Goal: Check status: Check status

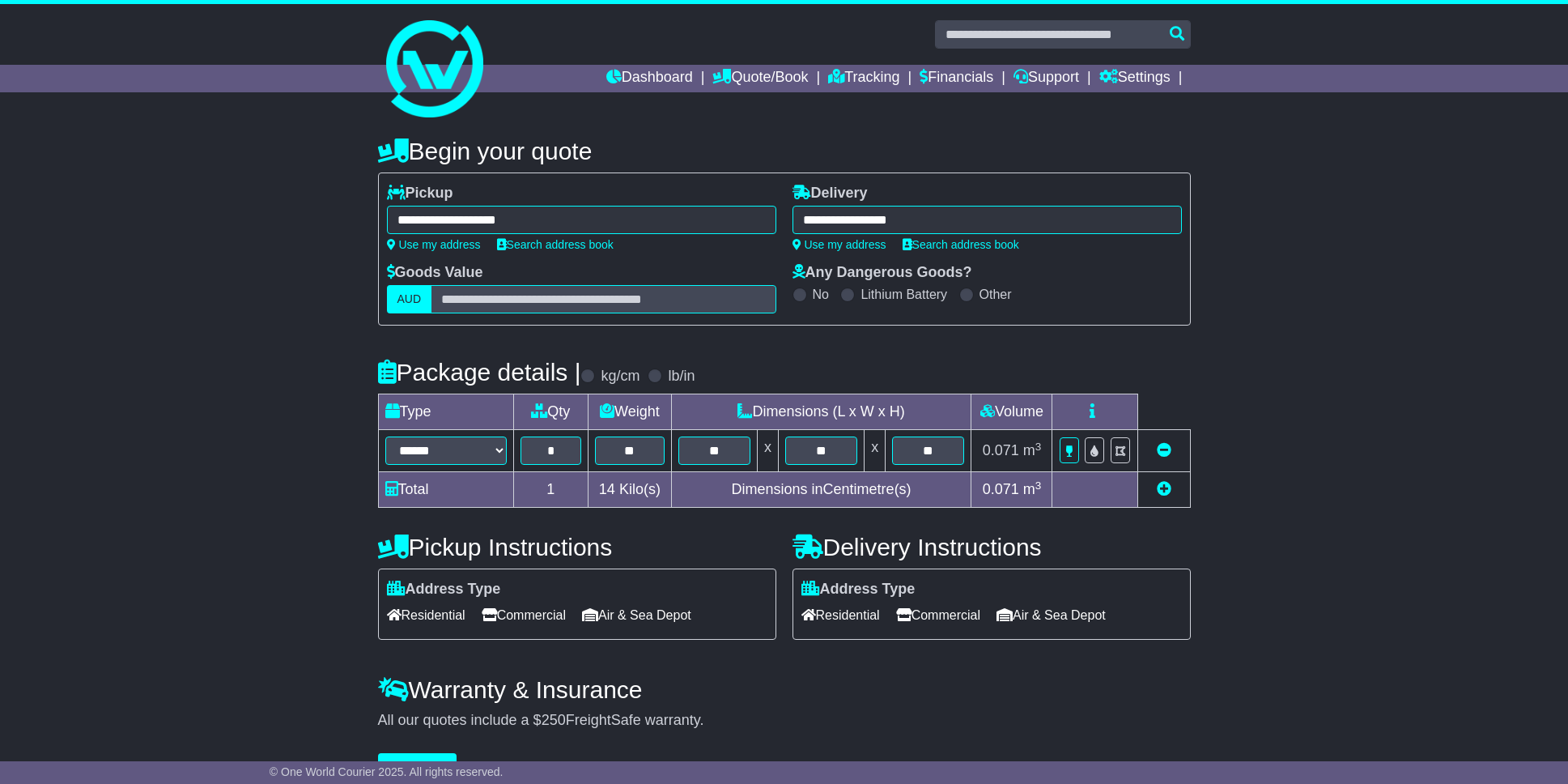
select select "*****"
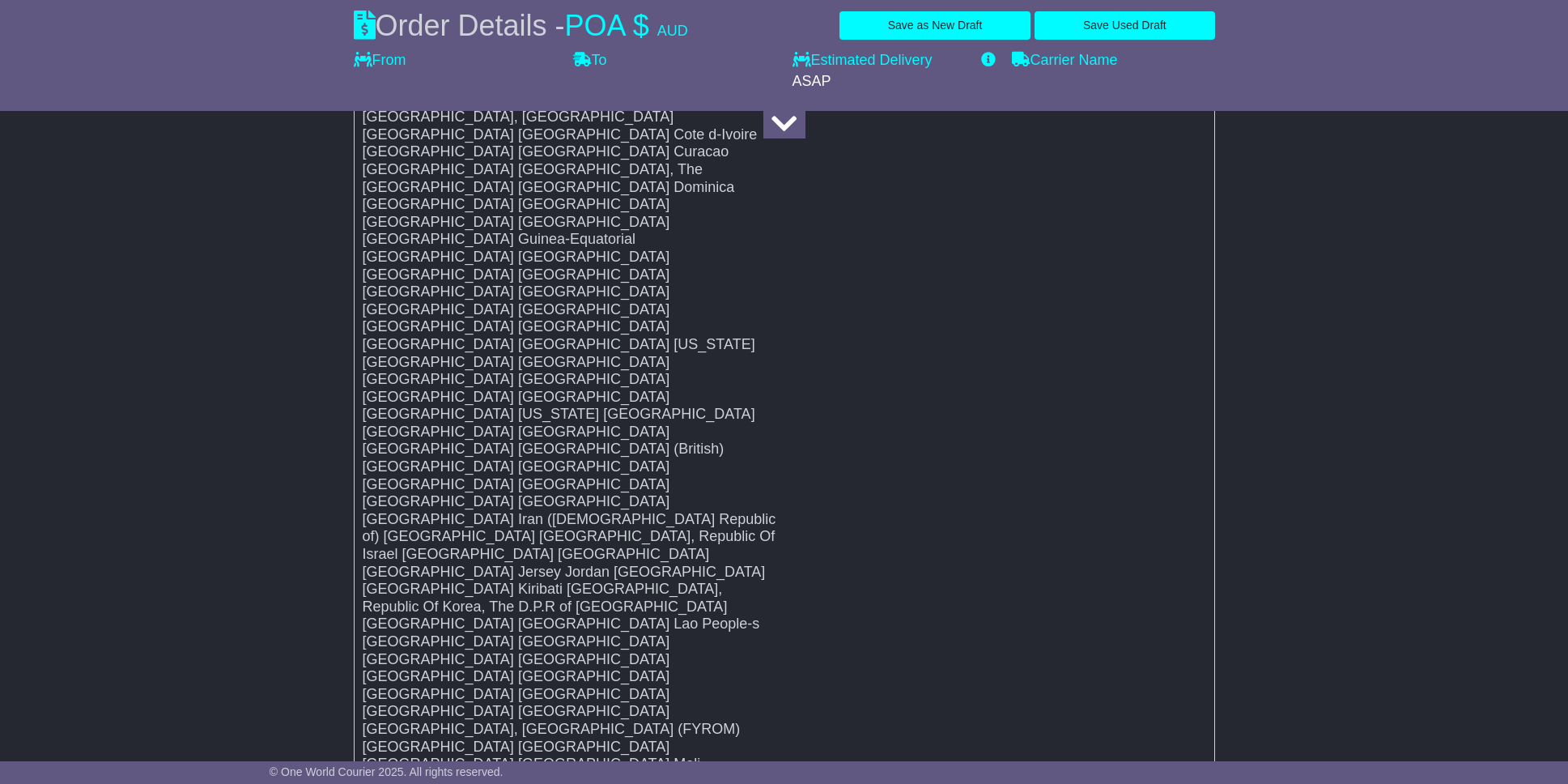
scroll to position [9228, 0]
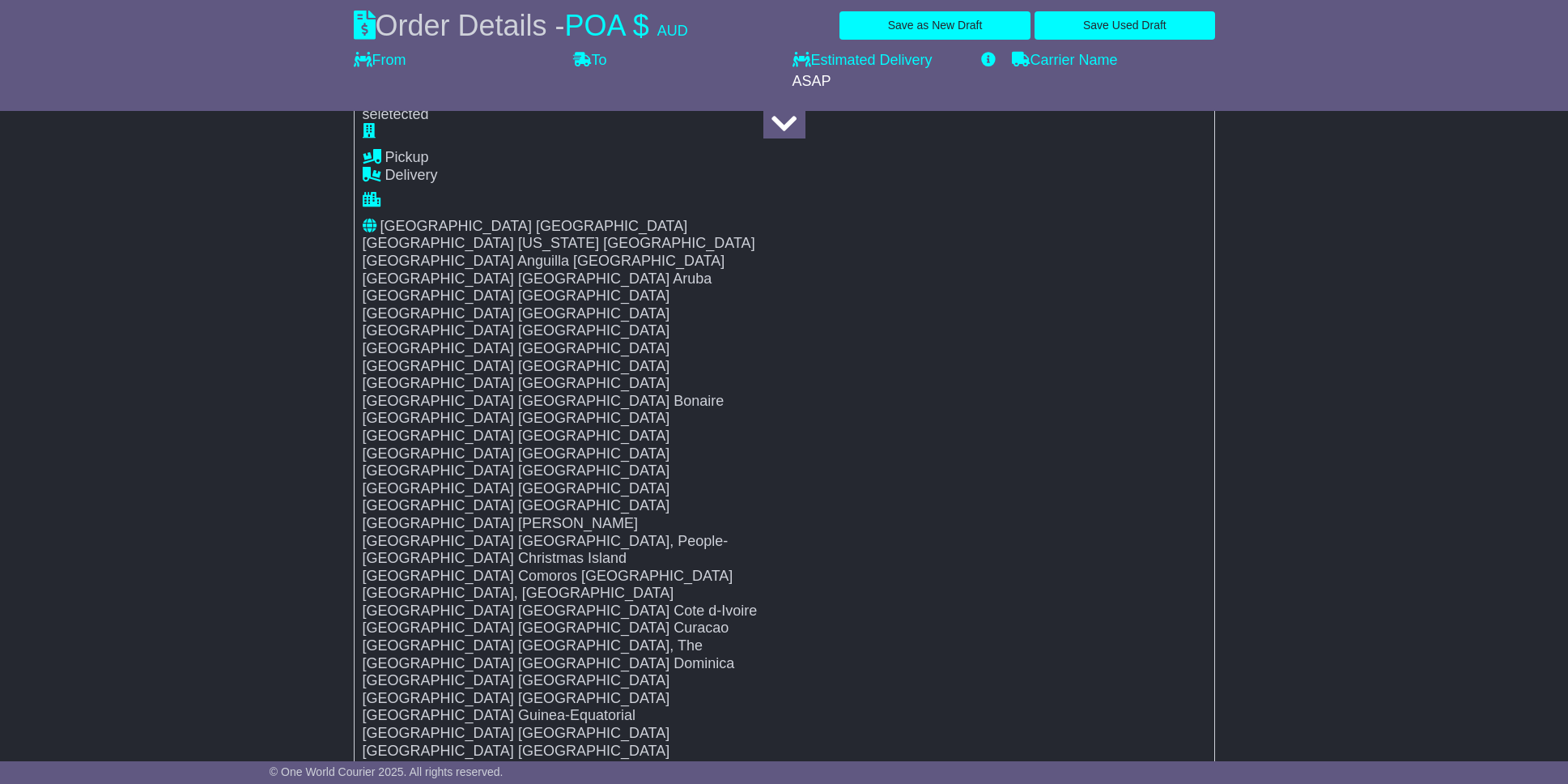
drag, startPoint x: 1365, startPoint y: 405, endPoint x: 1318, endPoint y: 605, distance: 205.4
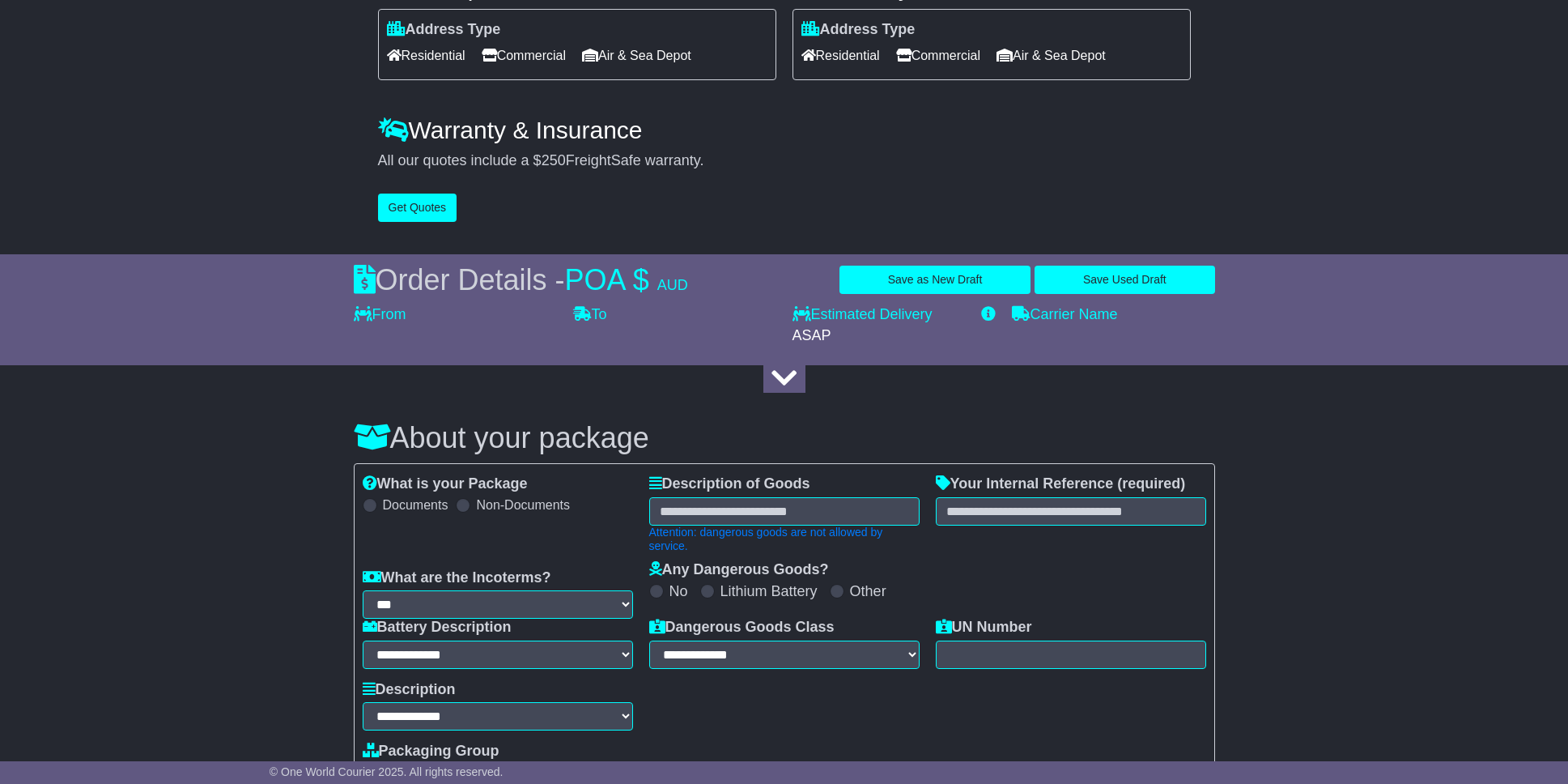
scroll to position [0, 0]
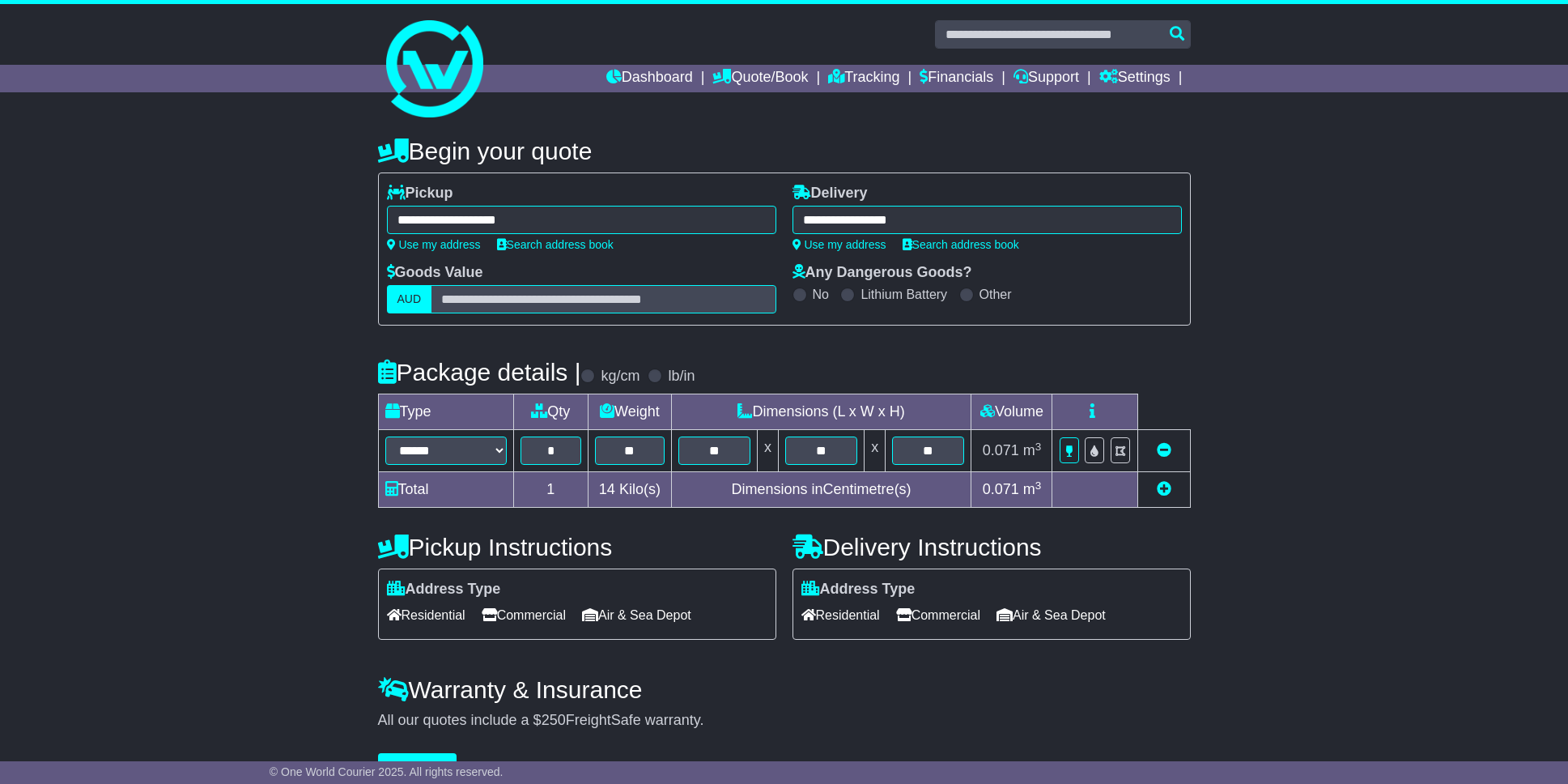
drag, startPoint x: 1306, startPoint y: 591, endPoint x: 546, endPoint y: 89, distance: 910.8
click at [416, 69] on div "Dashboard Quote/Book Domestic International Saved Quotes Drafts Domestic Quote …" at bounding box center [784, 79] width 829 height 28
drag, startPoint x: 449, startPoint y: 64, endPoint x: 696, endPoint y: 69, distance: 247.1
click at [449, 64] on img at bounding box center [434, 69] width 97 height 98
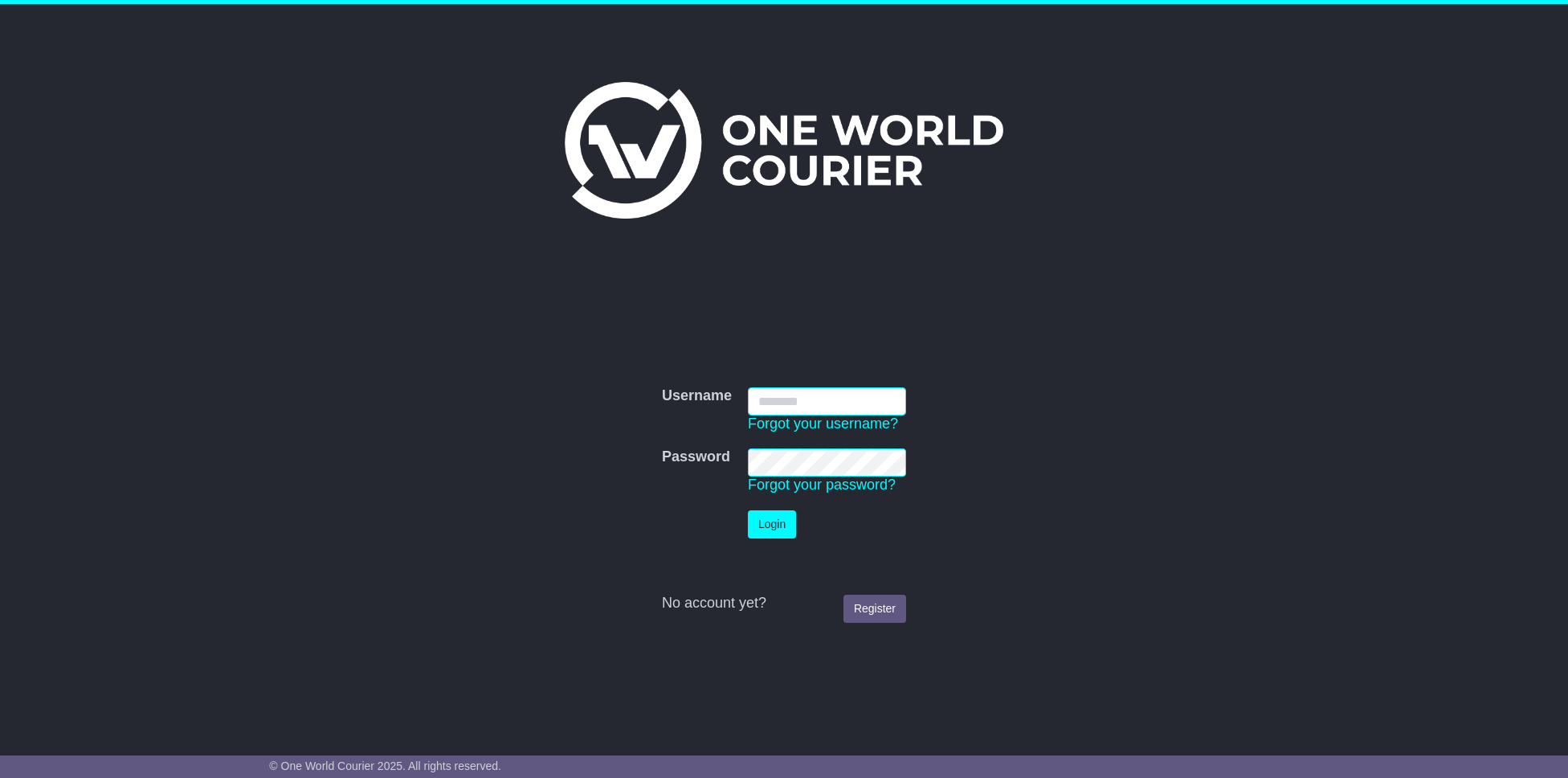
type input "**********"
click at [763, 525] on button "Login" at bounding box center [772, 524] width 48 height 28
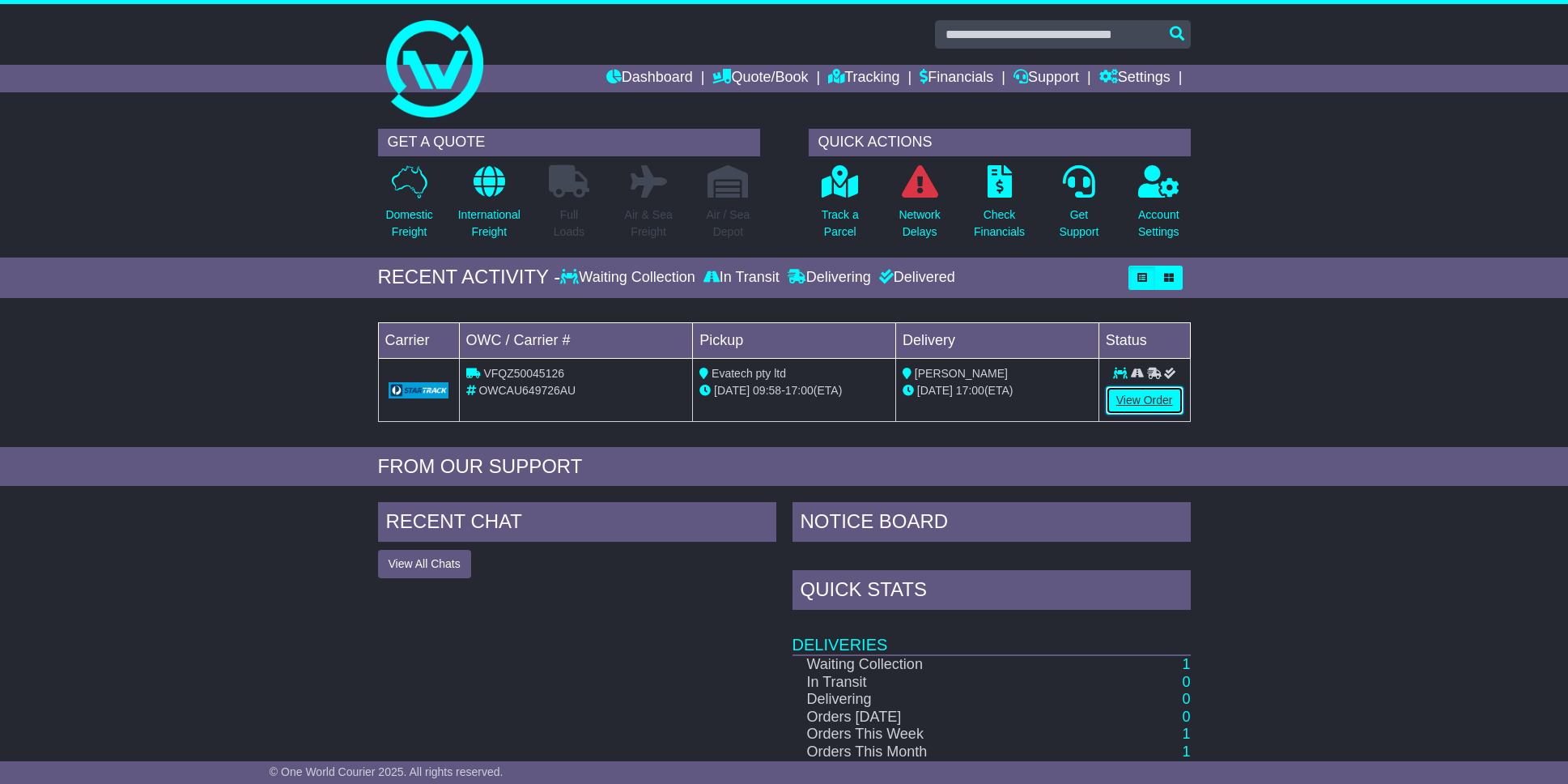
click at [1159, 401] on link "View Order" at bounding box center [1144, 400] width 78 height 29
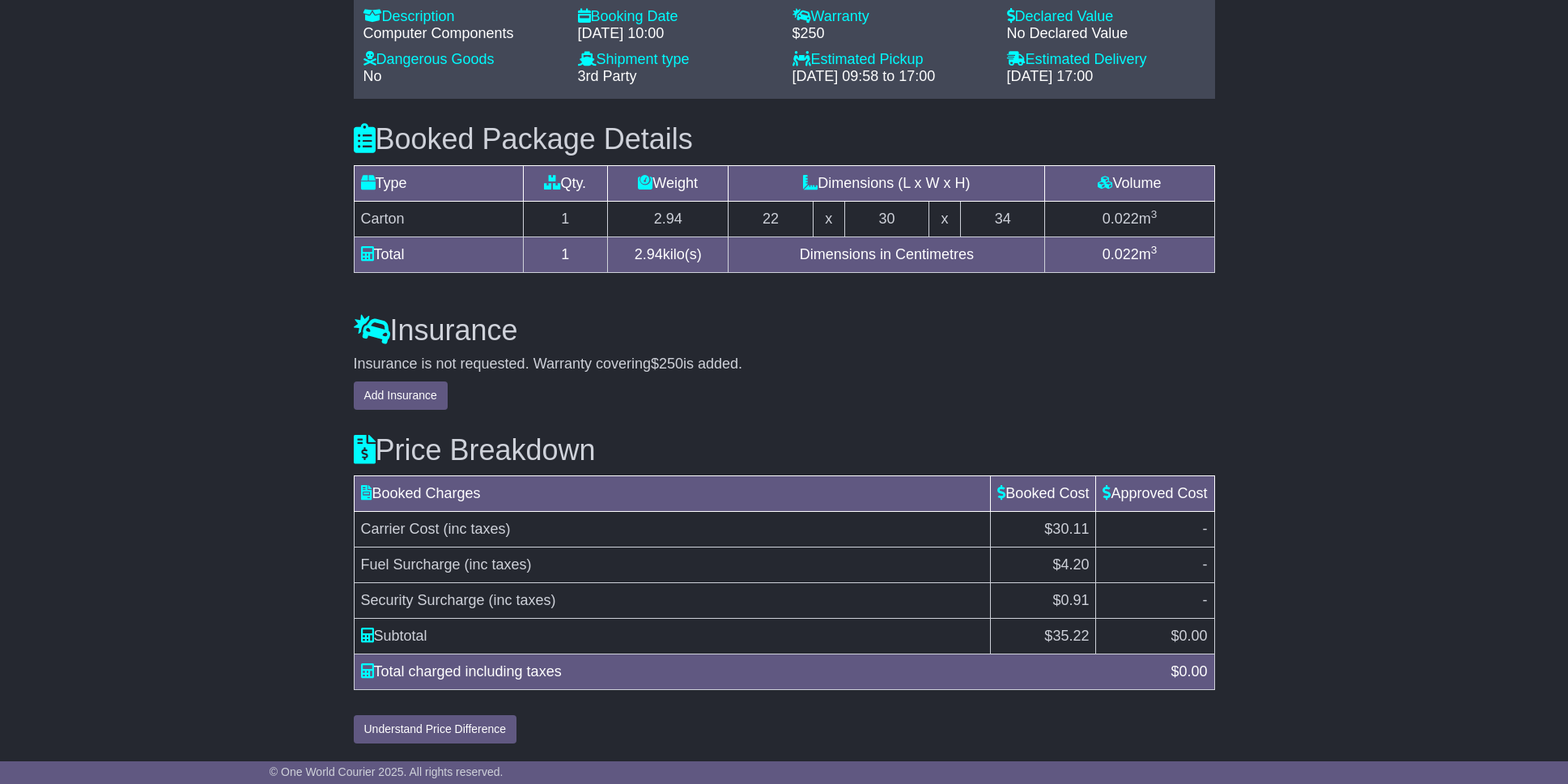
scroll to position [1401, 0]
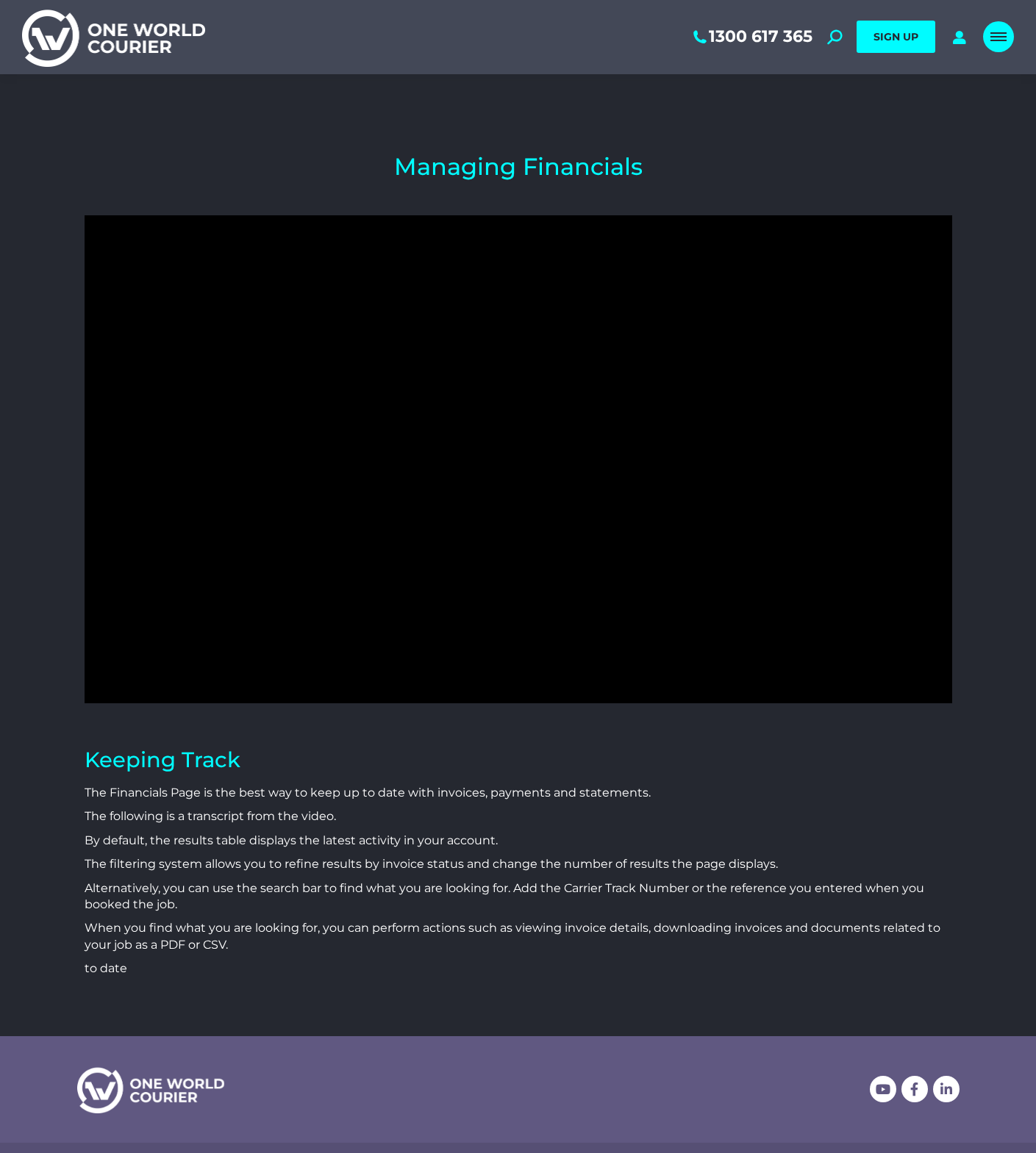
click at [990, 35] on div "Mobile menu icon" at bounding box center [998, 37] width 16 height 12
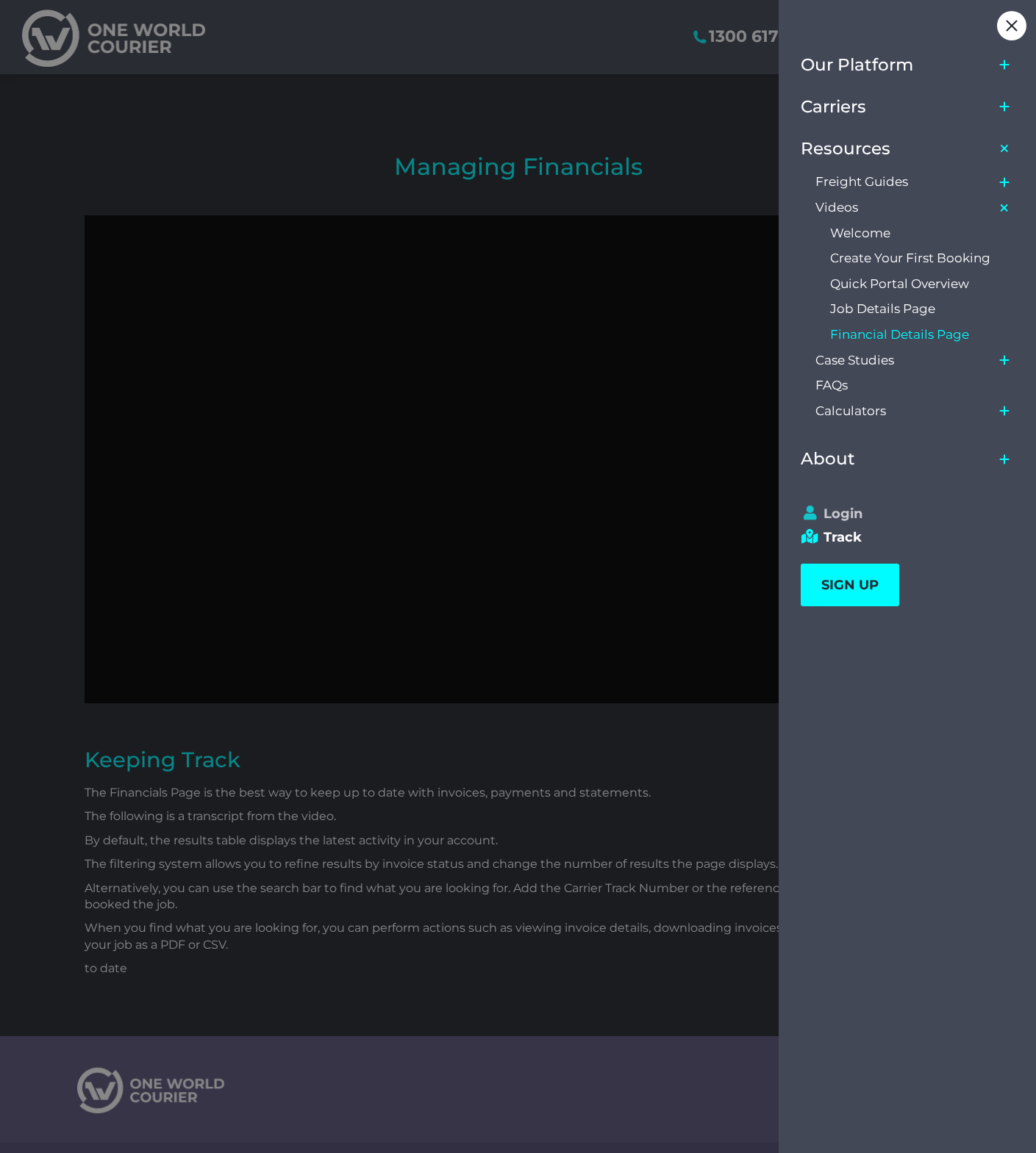
click at [854, 512] on link "Login" at bounding box center [900, 514] width 200 height 16
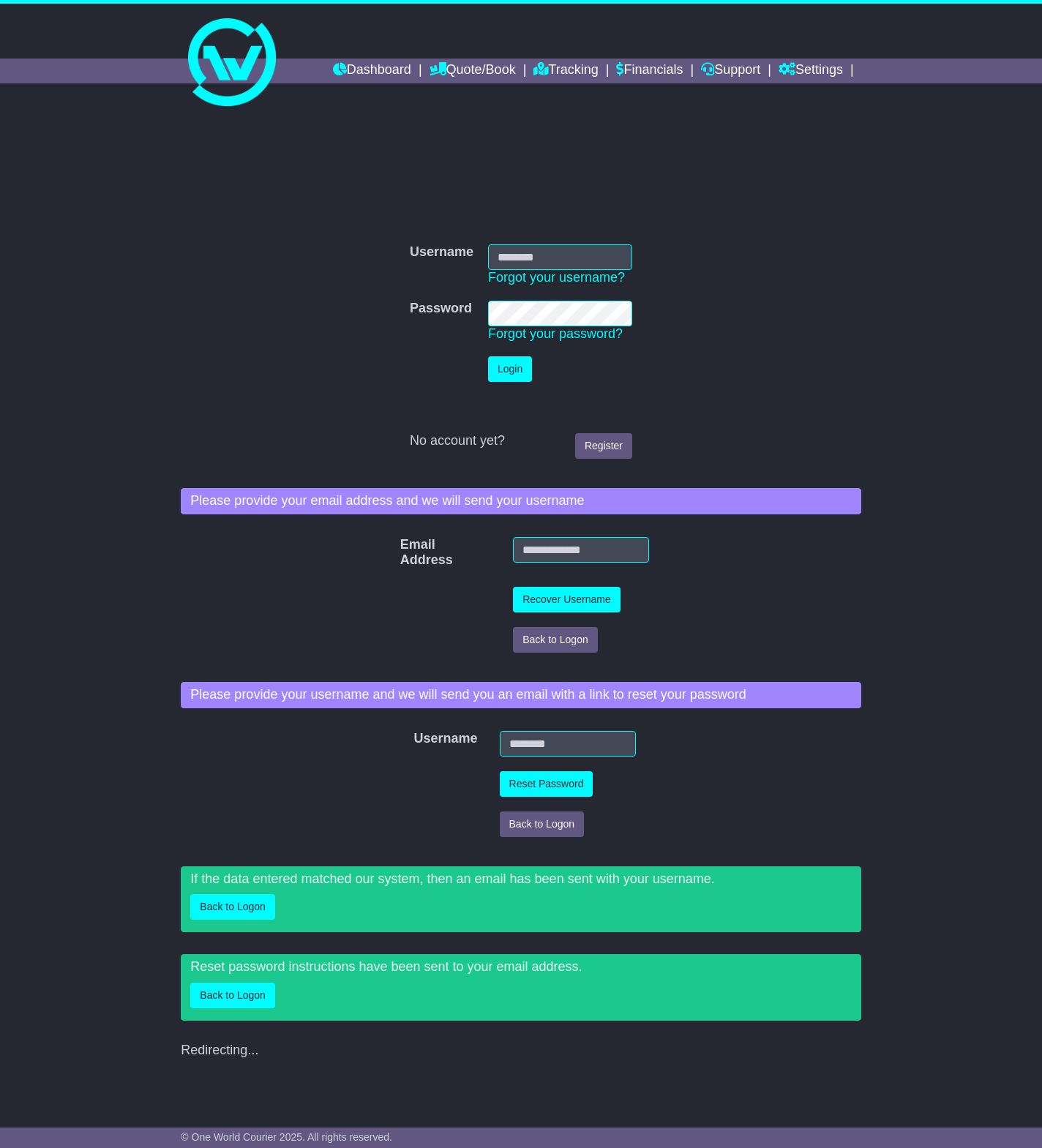
type input "**********"
click at [497, 368] on button "Login" at bounding box center [509, 368] width 44 height 26
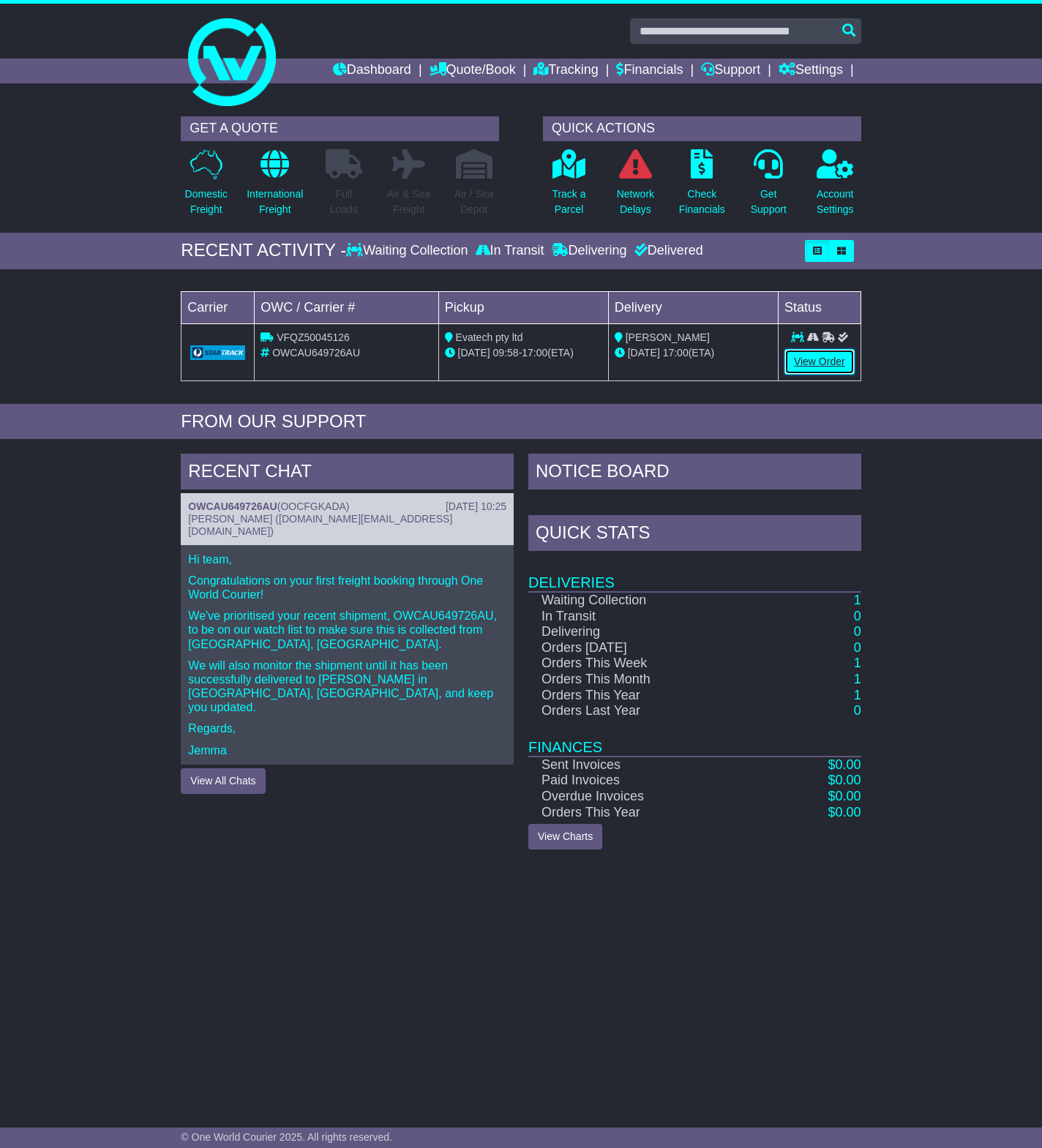
click at [820, 354] on link "View Order" at bounding box center [819, 361] width 70 height 26
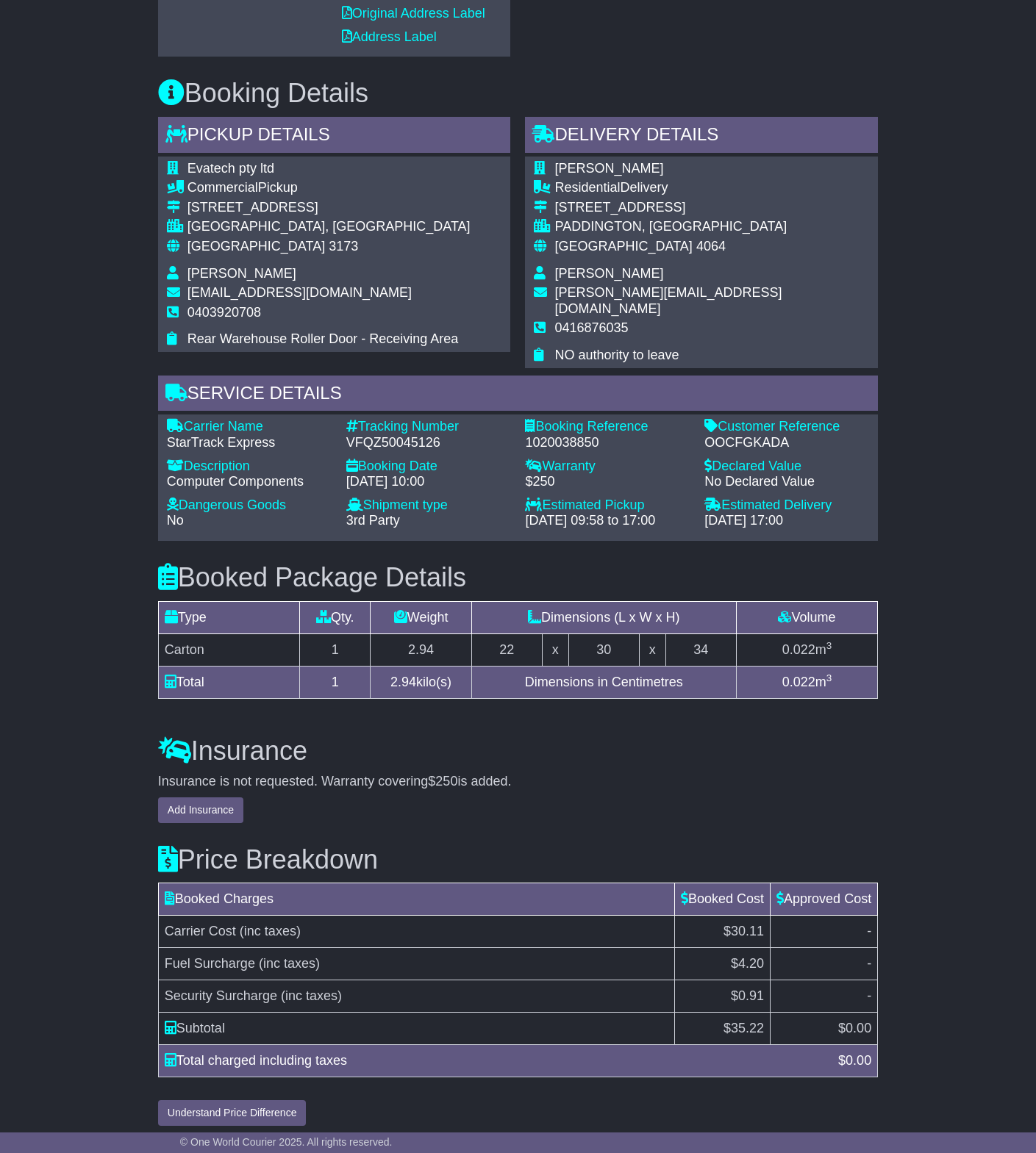
scroll to position [907, 0]
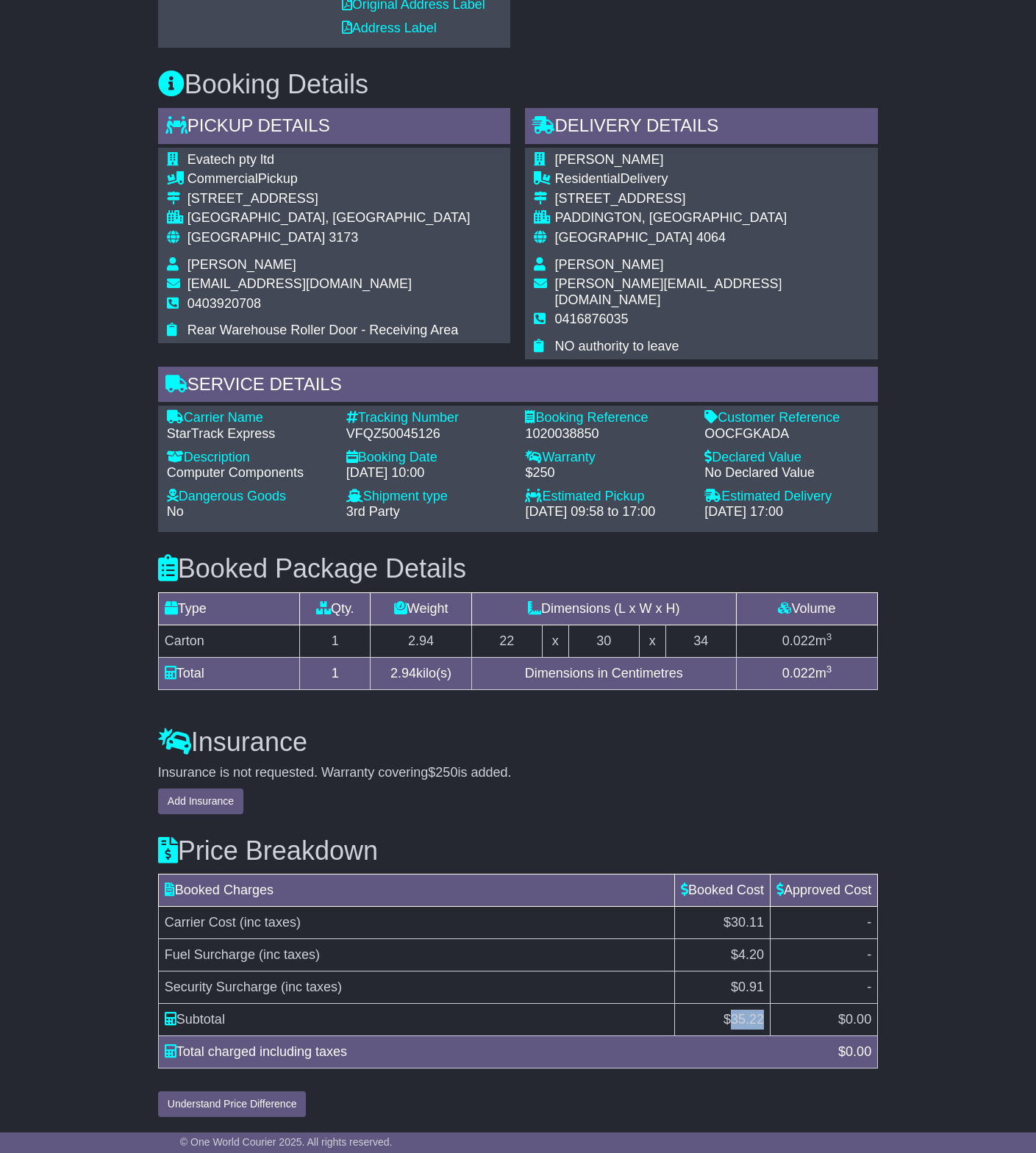
drag, startPoint x: 723, startPoint y: 1019, endPoint x: 758, endPoint y: 1024, distance: 35.4
click at [758, 1024] on td "$ 35.22" at bounding box center [722, 1020] width 96 height 32
copy span "35.22"
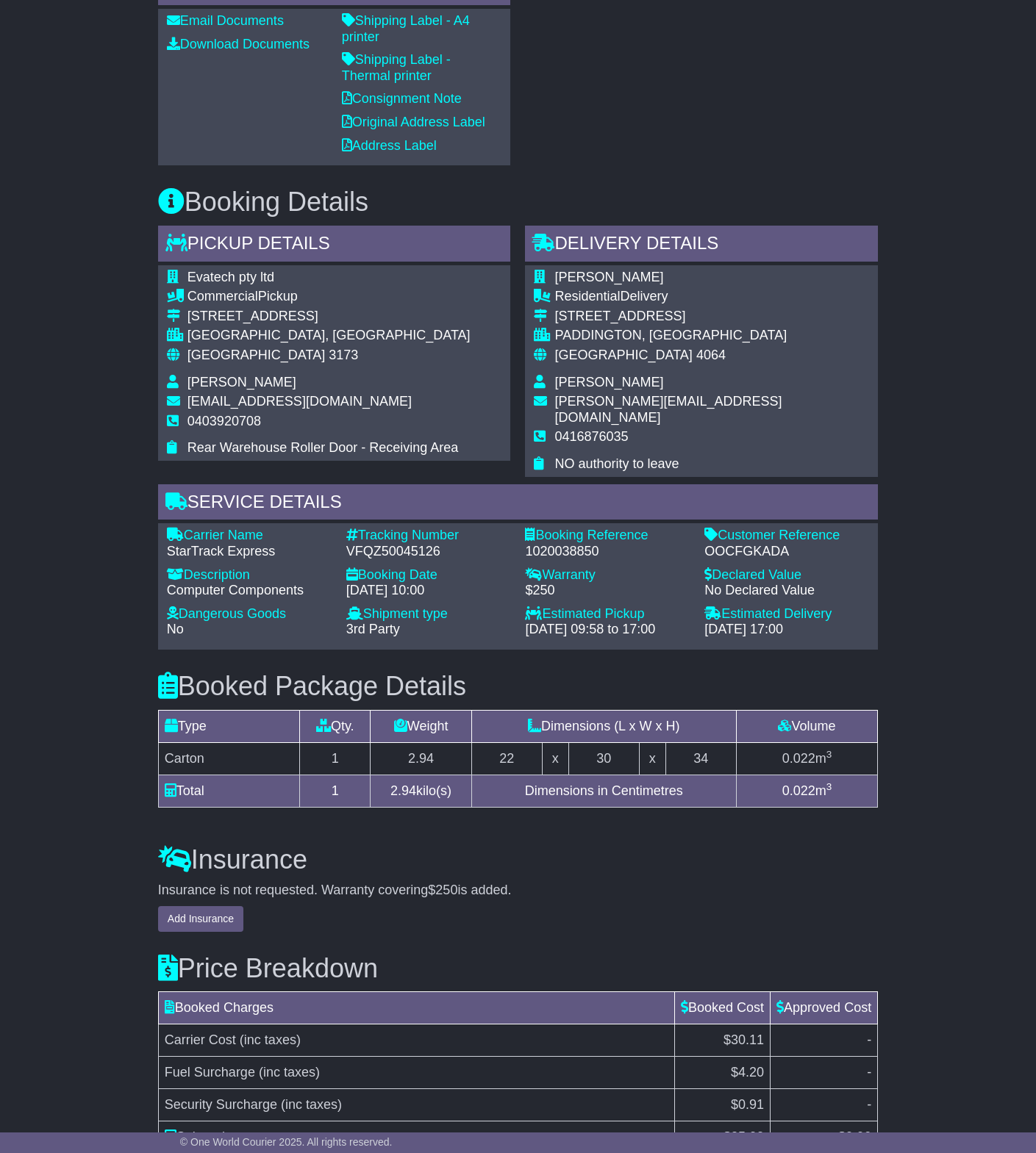
scroll to position [0, 0]
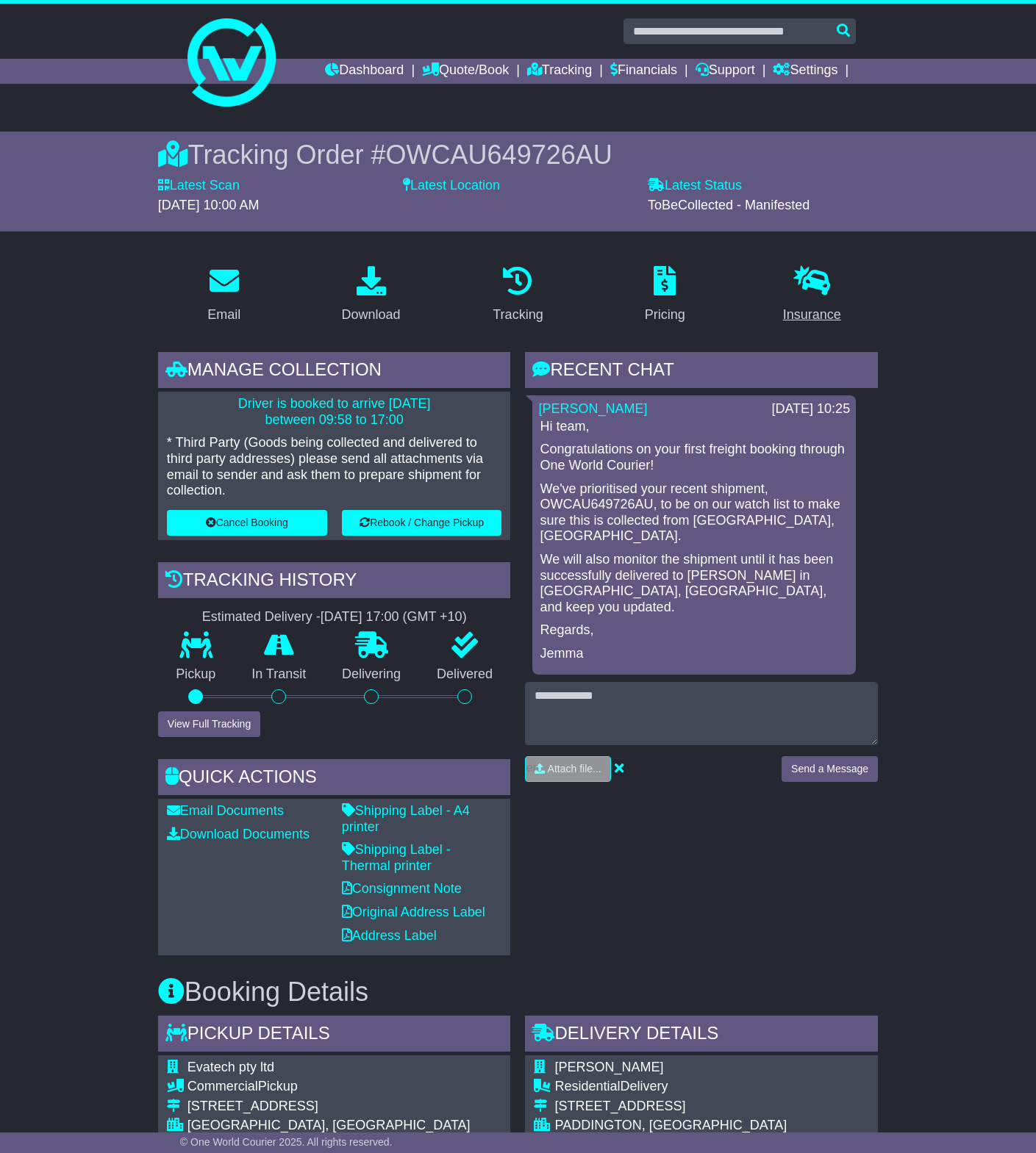
drag, startPoint x: 897, startPoint y: 528, endPoint x: 805, endPoint y: 300, distance: 245.9
